Goal: Information Seeking & Learning: Learn about a topic

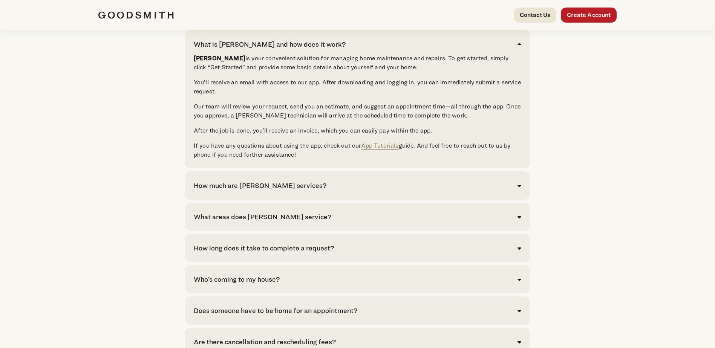
scroll to position [1584, 0]
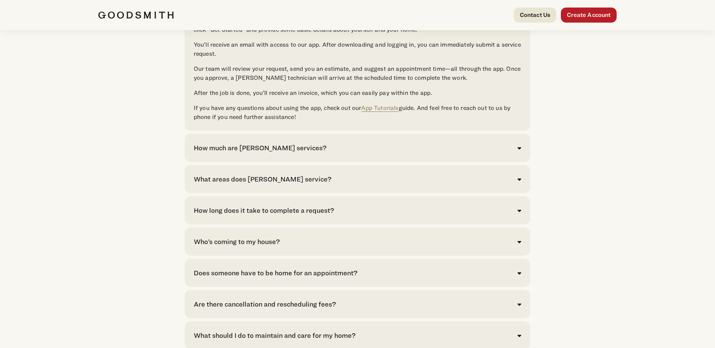
click at [521, 153] on div "How much are [PERSON_NAME] services?" at bounding box center [358, 148] width 328 height 10
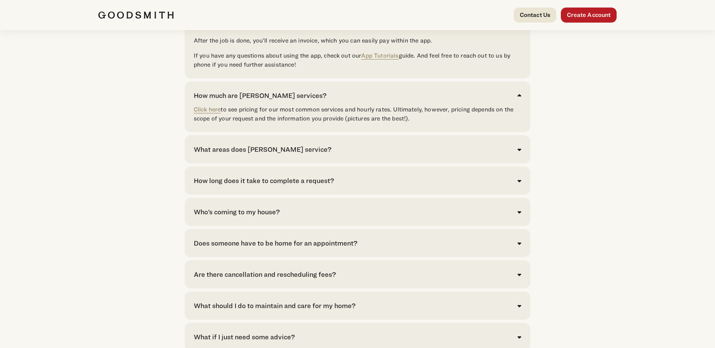
scroll to position [1622, 0]
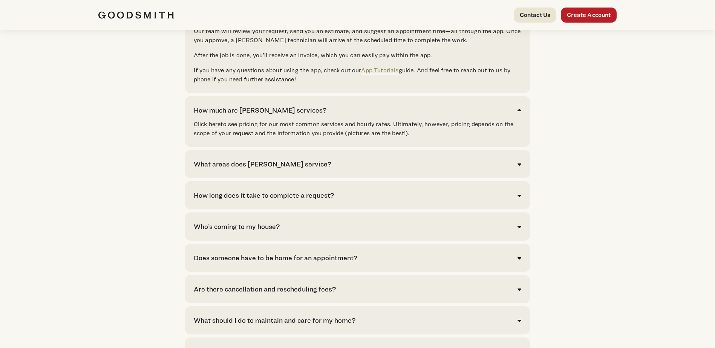
click at [202, 128] on link "Click here" at bounding box center [207, 124] width 27 height 7
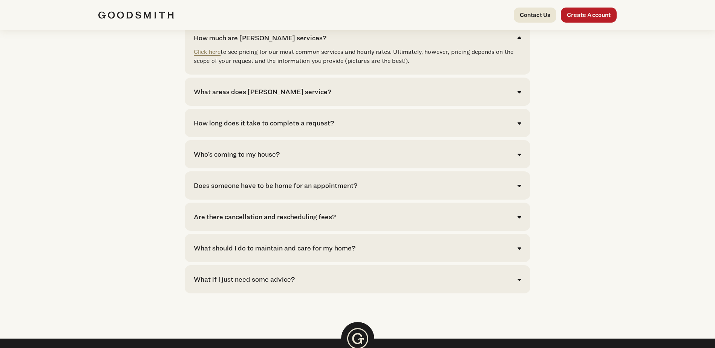
scroll to position [1697, 0]
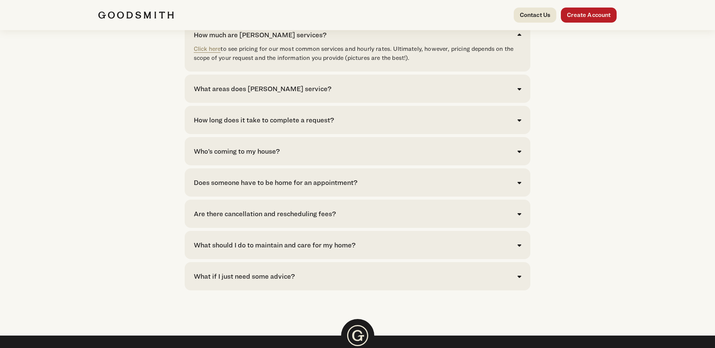
click at [270, 94] on div "What areas does [PERSON_NAME] service?" at bounding box center [263, 89] width 138 height 10
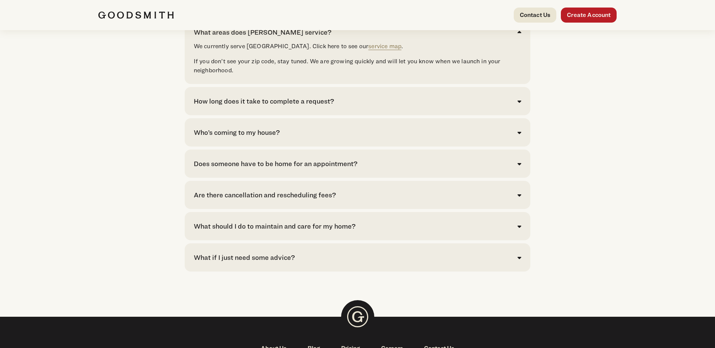
scroll to position [1772, 0]
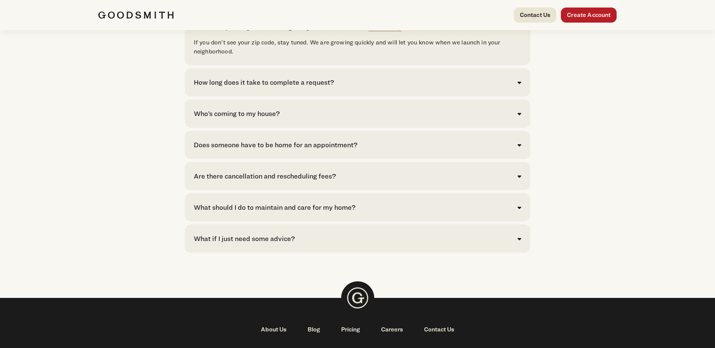
click at [520, 86] on icon at bounding box center [520, 83] width 4 height 6
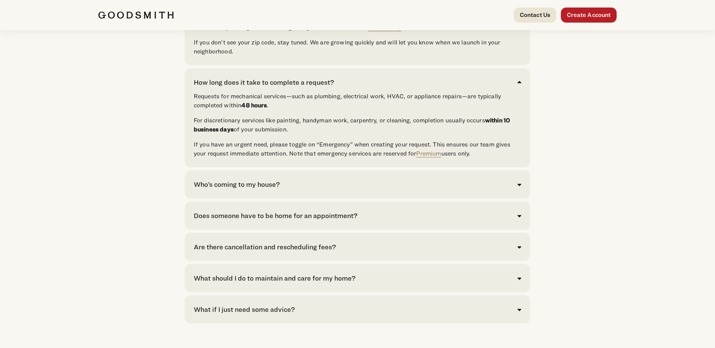
click at [516, 190] on div "Who’s coming to my house?" at bounding box center [358, 185] width 328 height 10
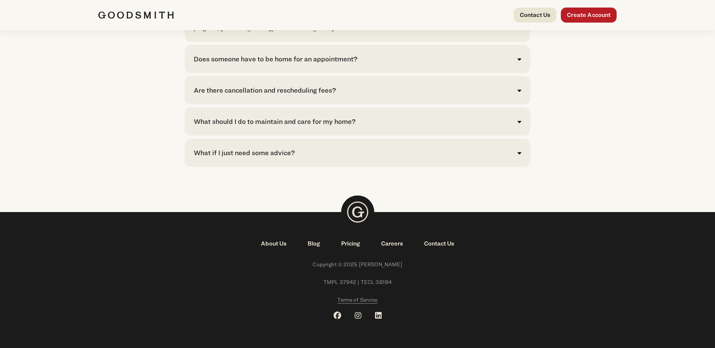
scroll to position [1999, 0]
click at [518, 93] on icon at bounding box center [520, 90] width 4 height 6
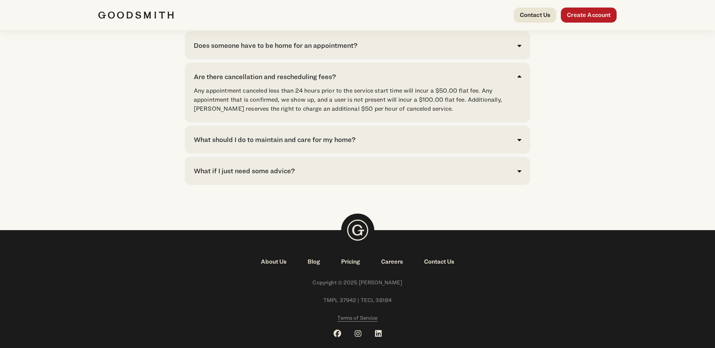
click at [518, 80] on icon at bounding box center [520, 77] width 4 height 6
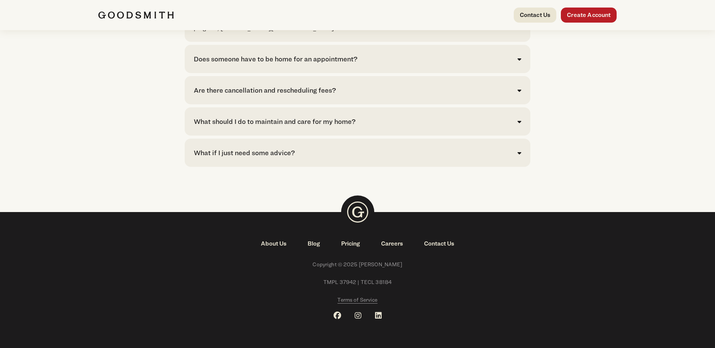
click at [521, 125] on icon at bounding box center [520, 122] width 4 height 6
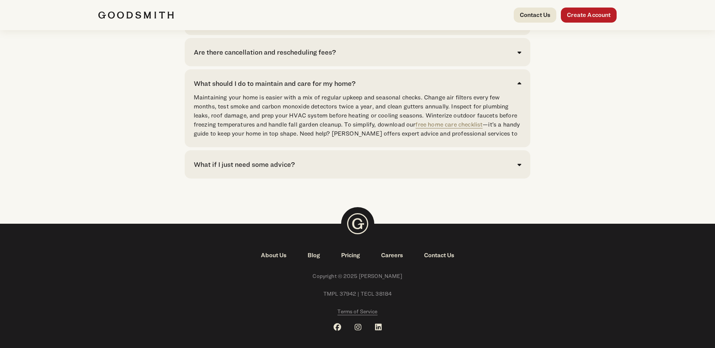
scroll to position [2036, 0]
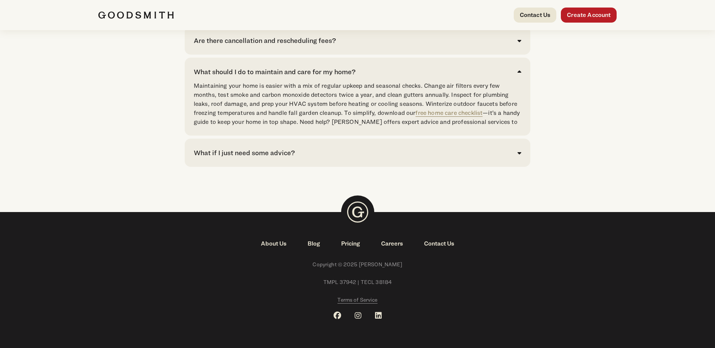
click at [514, 158] on div "What if I just need some advice?" at bounding box center [358, 153] width 328 height 10
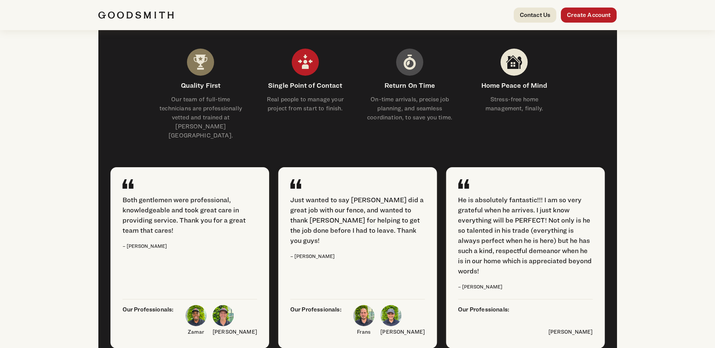
scroll to position [867, 0]
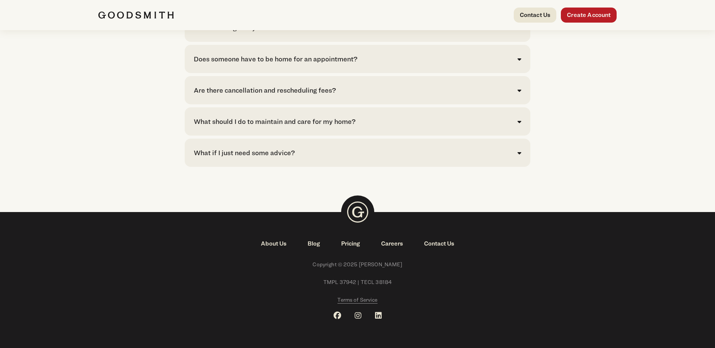
scroll to position [1714, 0]
click at [282, 244] on link "About Us" at bounding box center [273, 243] width 47 height 9
